Goal: Task Accomplishment & Management: Use online tool/utility

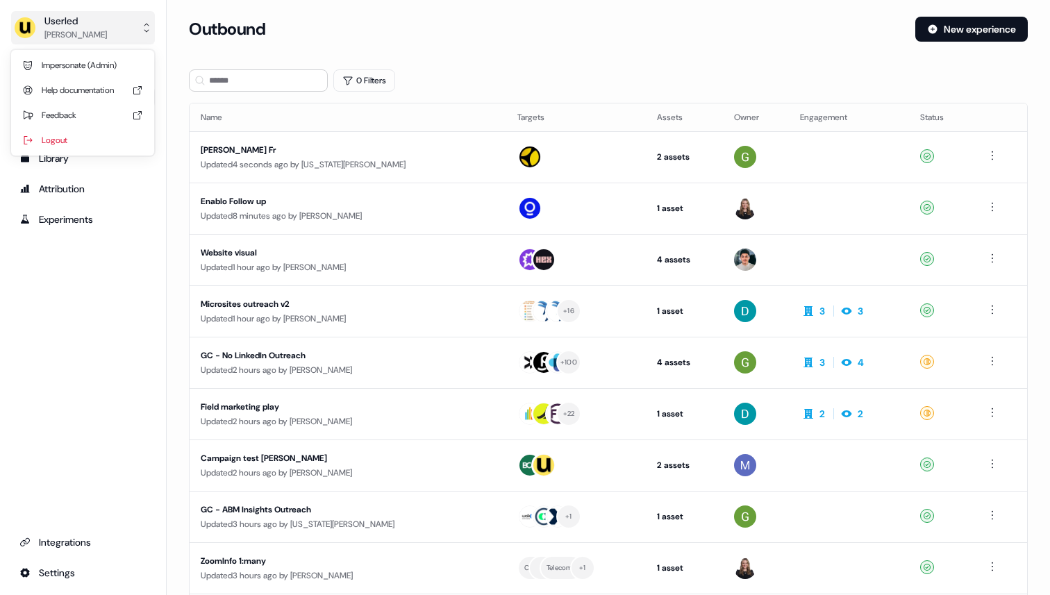
click at [92, 31] on div "[PERSON_NAME]" at bounding box center [75, 35] width 62 height 14
click at [94, 61] on div "Impersonate (Admin)" at bounding box center [83, 65] width 132 height 25
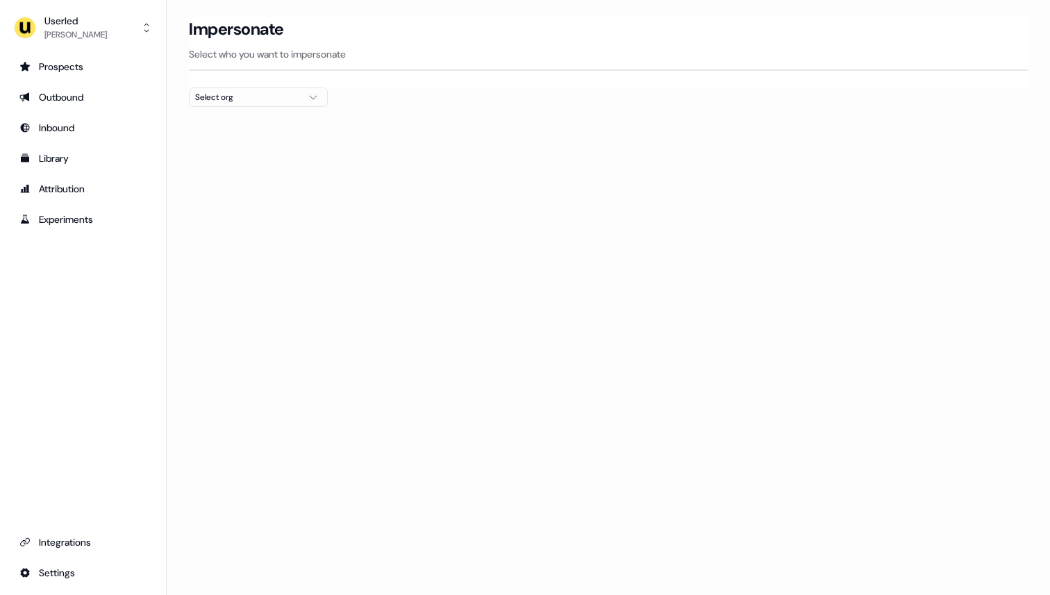
click at [233, 101] on div "Select org" at bounding box center [247, 97] width 104 height 14
type input "*****"
click at [262, 170] on div "Elliptic" at bounding box center [258, 169] width 137 height 22
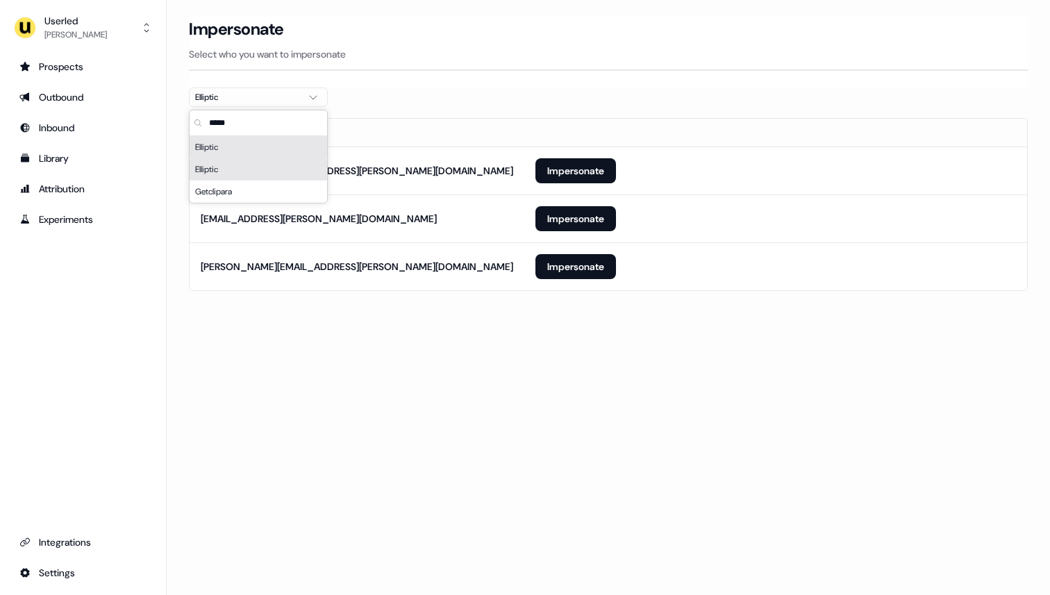
click at [502, 127] on th "Email" at bounding box center [357, 133] width 335 height 28
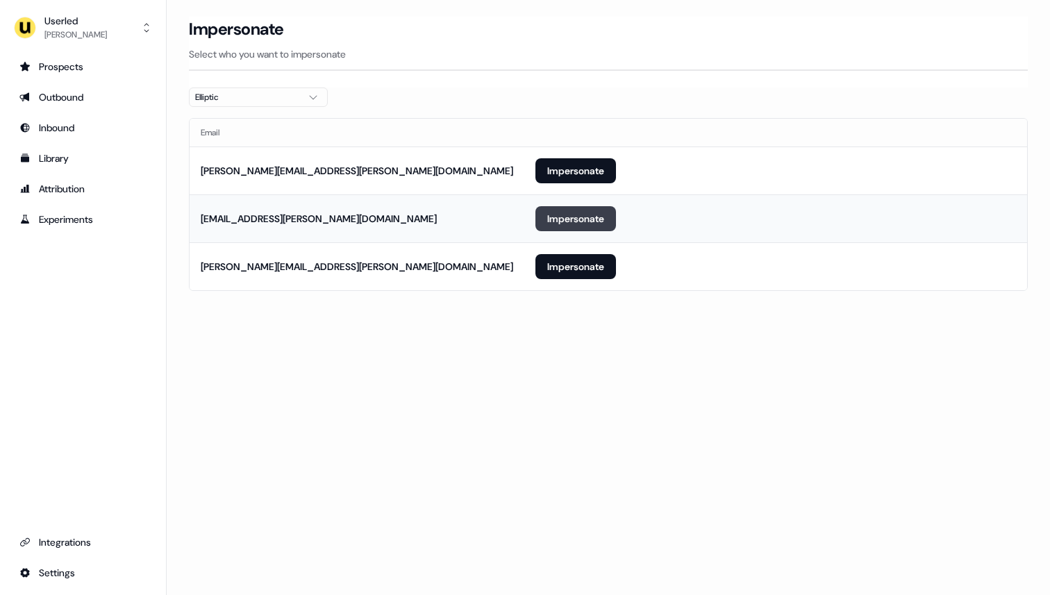
click at [595, 221] on button "Impersonate" at bounding box center [575, 218] width 81 height 25
